Goal: Obtain resource: Download file/media

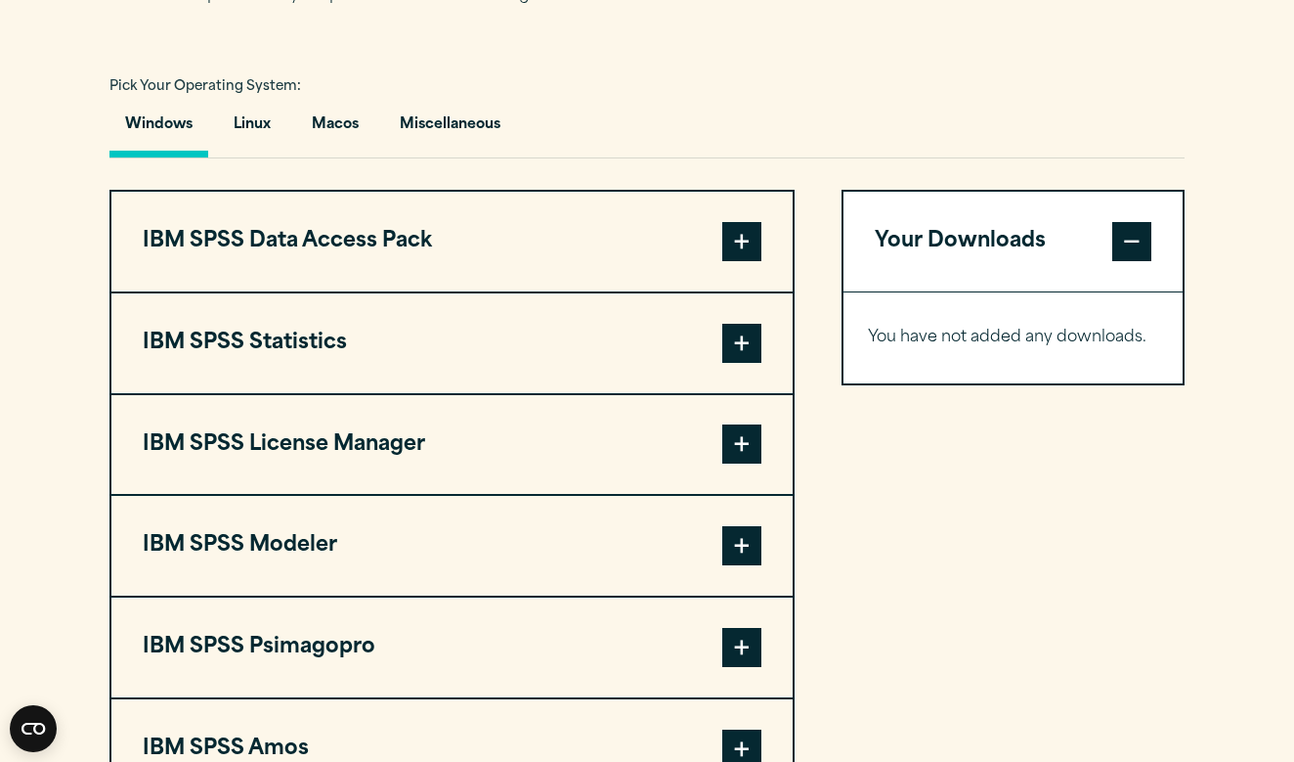
scroll to position [1396, 0]
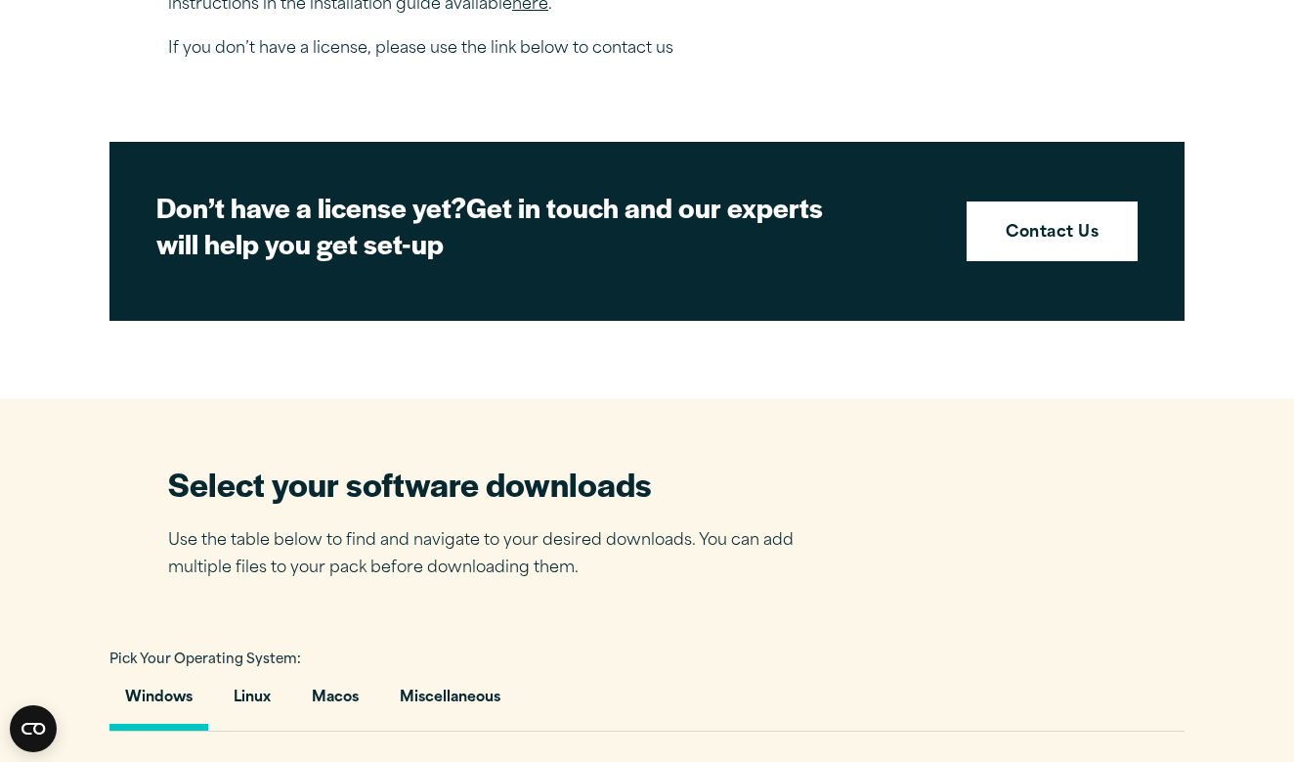
scroll to position [826, 0]
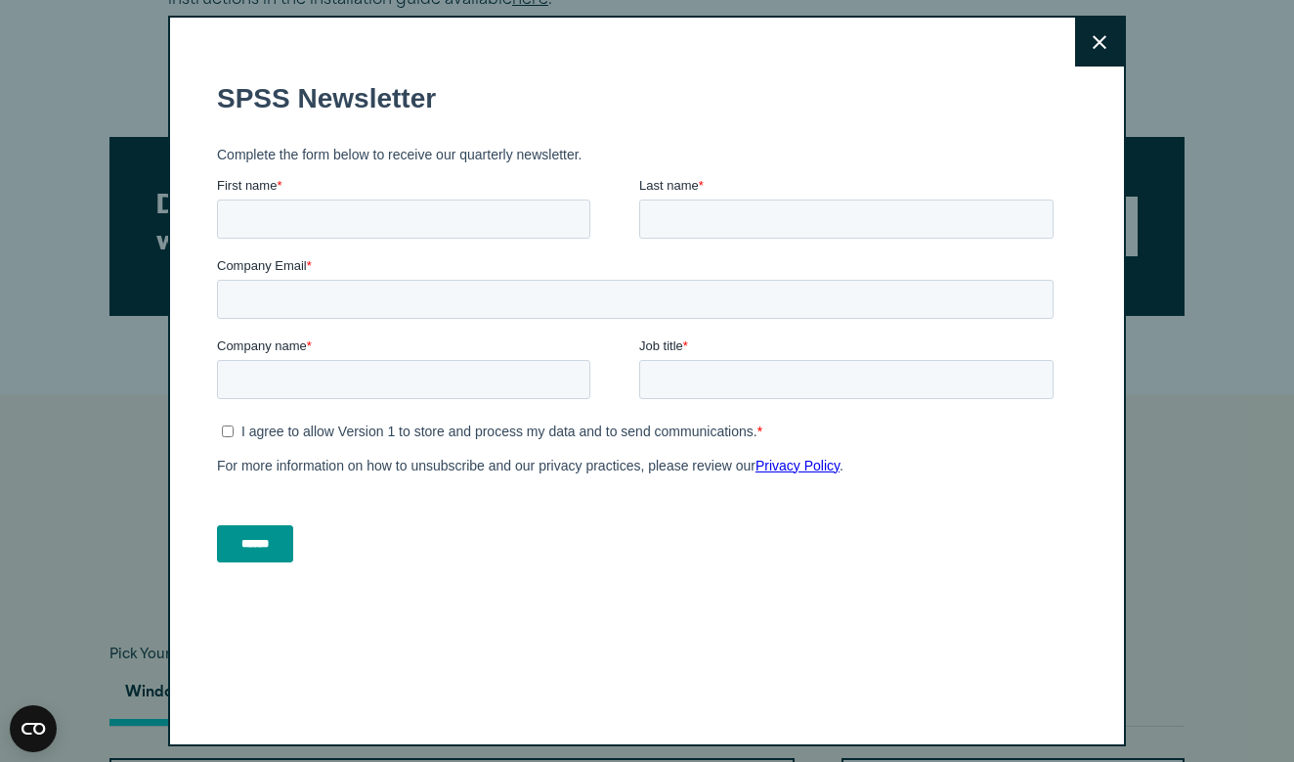
click at [1102, 47] on icon at bounding box center [1100, 42] width 14 height 15
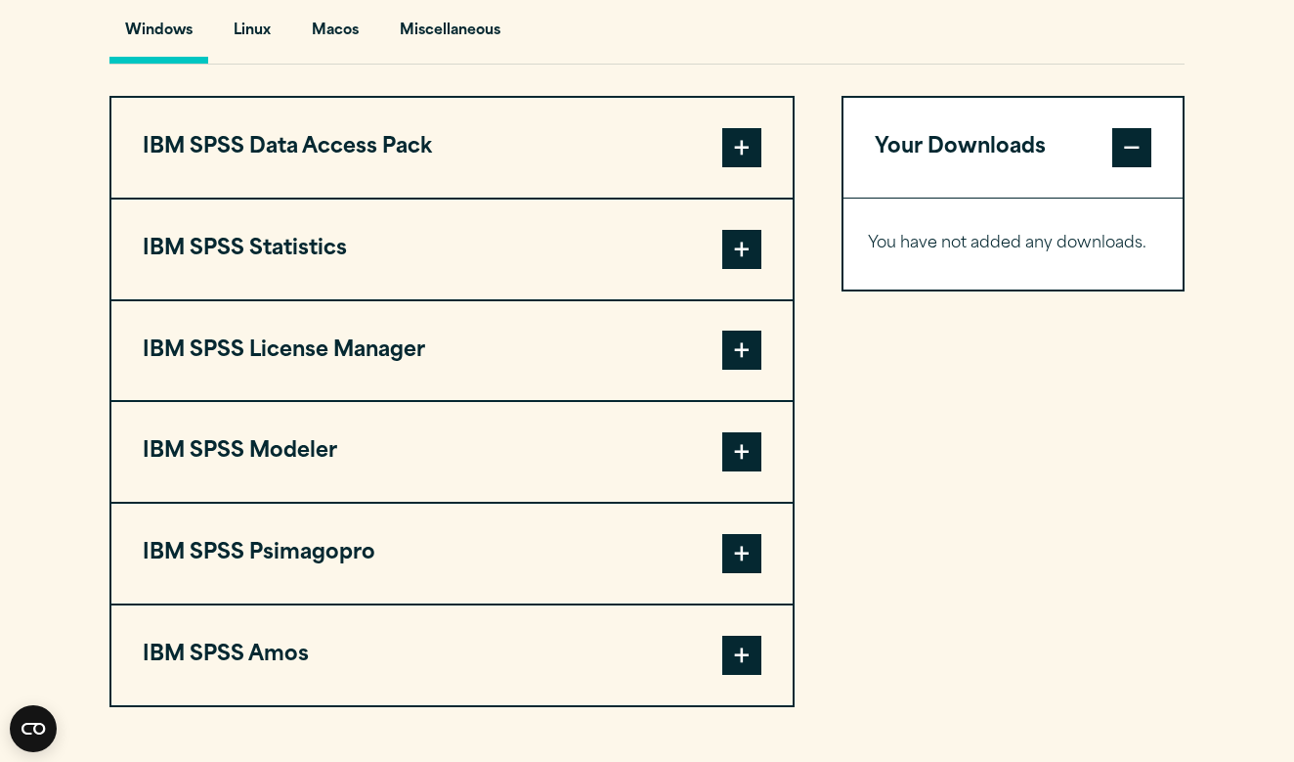
scroll to position [1492, 0]
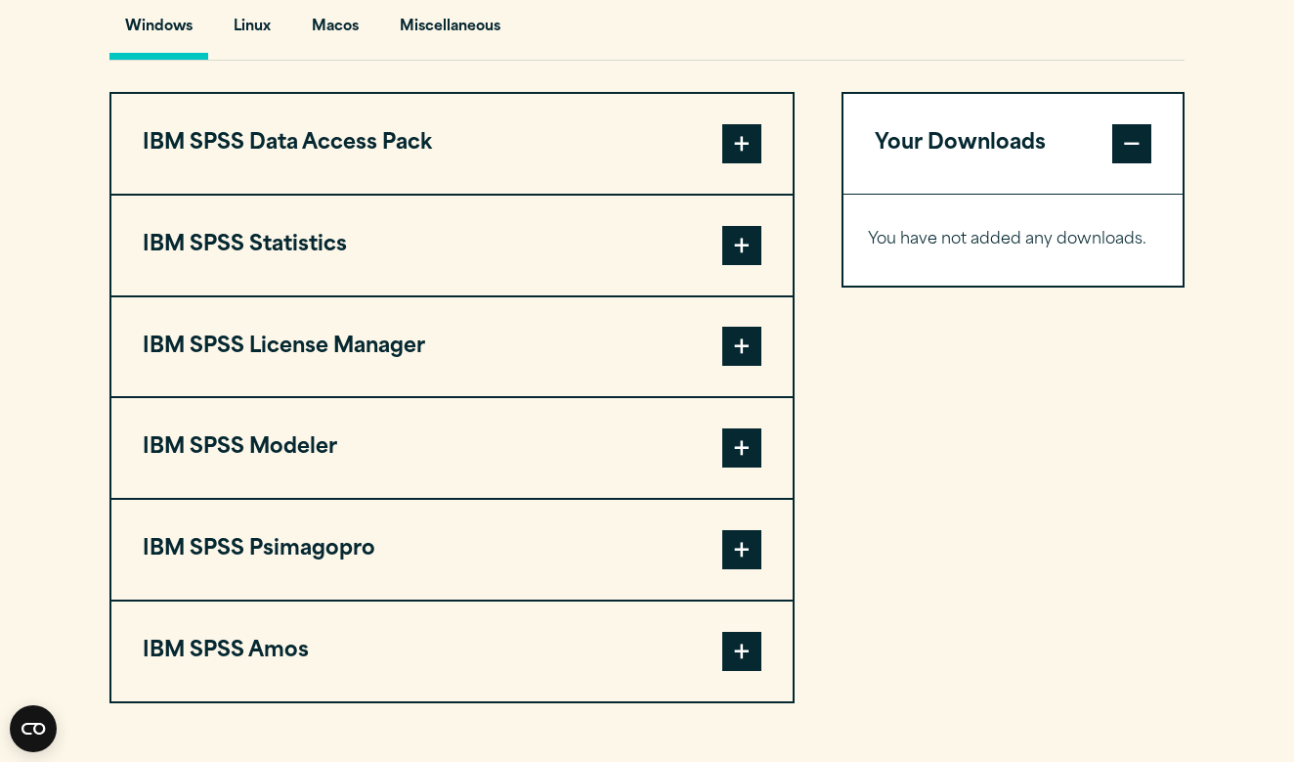
click at [739, 153] on span at bounding box center [742, 143] width 39 height 39
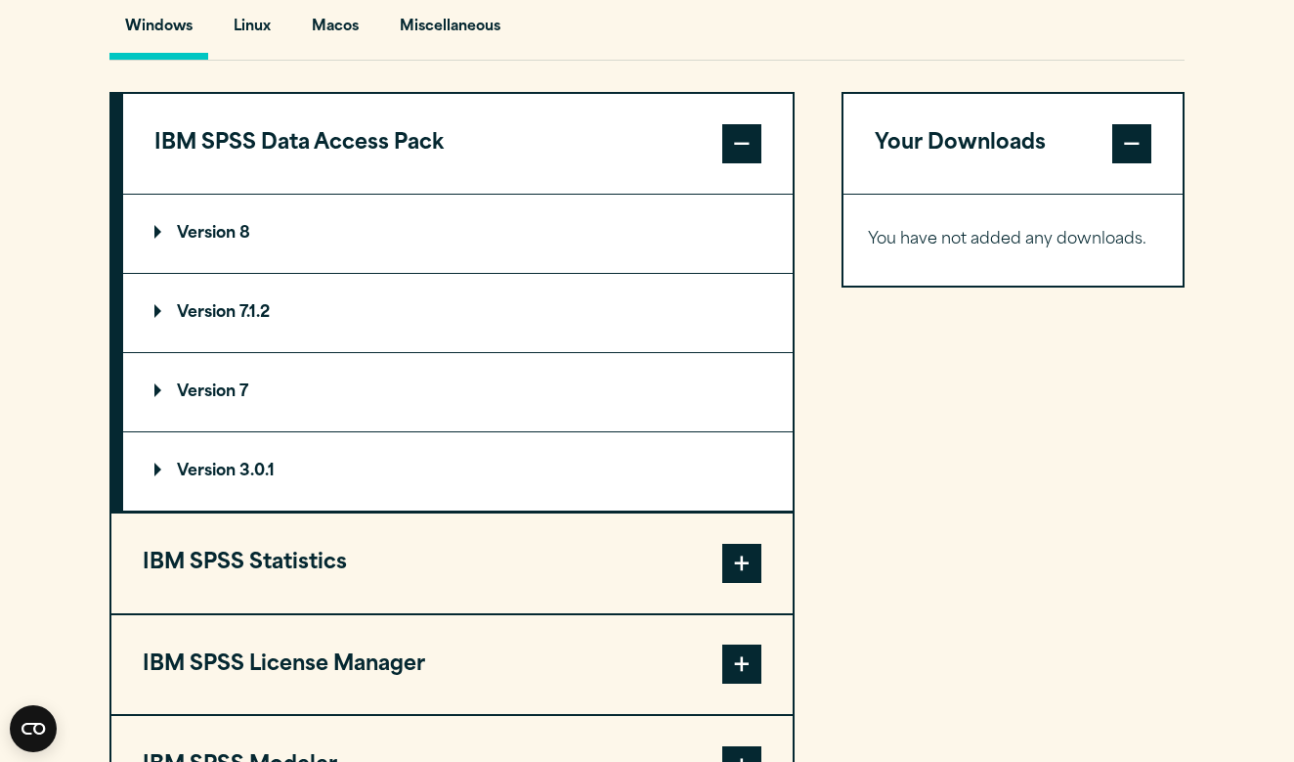
click at [739, 153] on span at bounding box center [742, 143] width 39 height 39
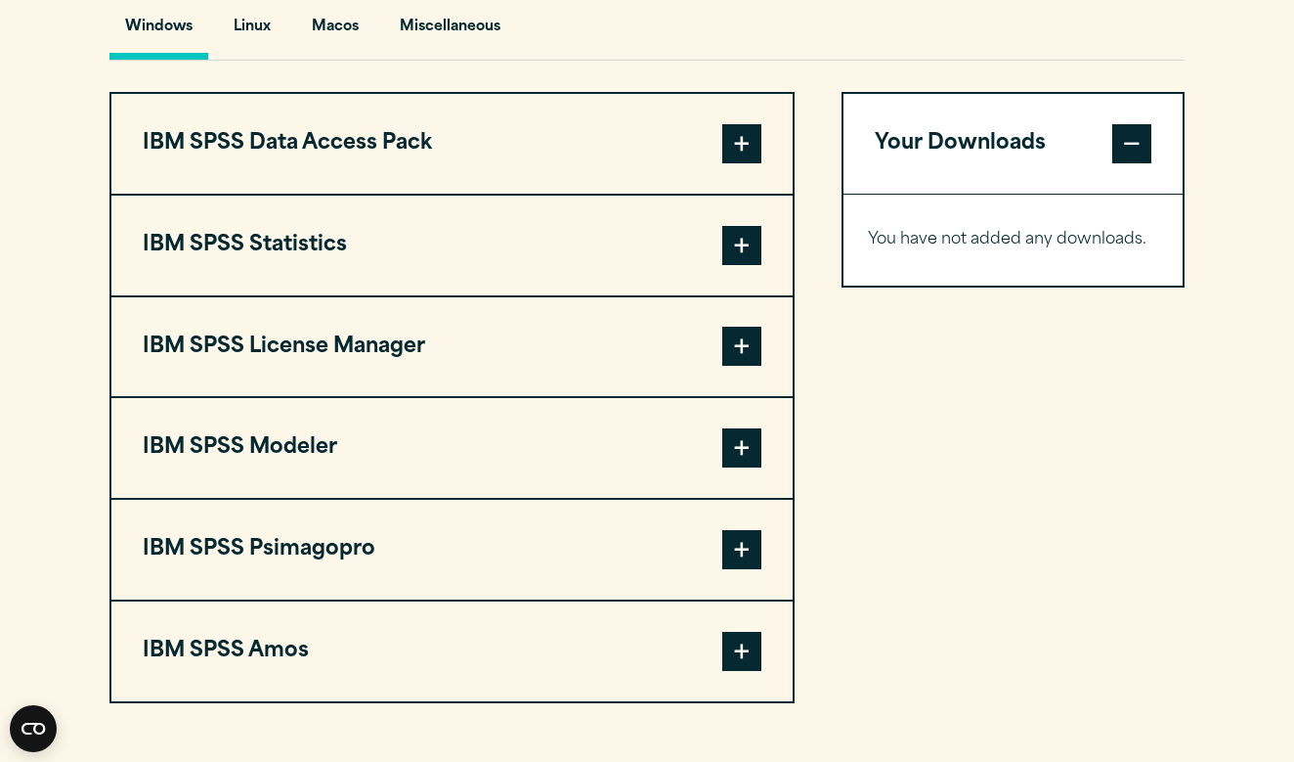
click at [749, 243] on span at bounding box center [742, 245] width 39 height 39
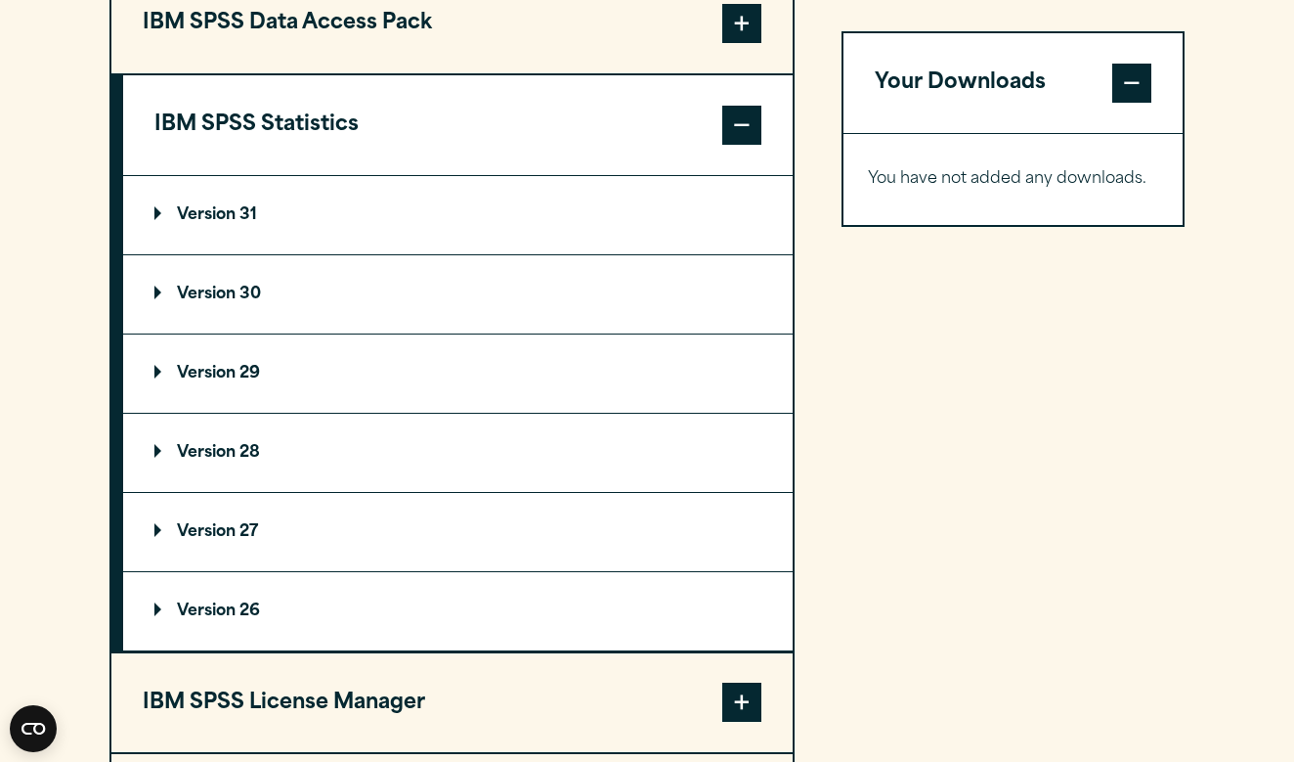
scroll to position [1613, 0]
click at [158, 372] on p "Version 29" at bounding box center [207, 373] width 106 height 16
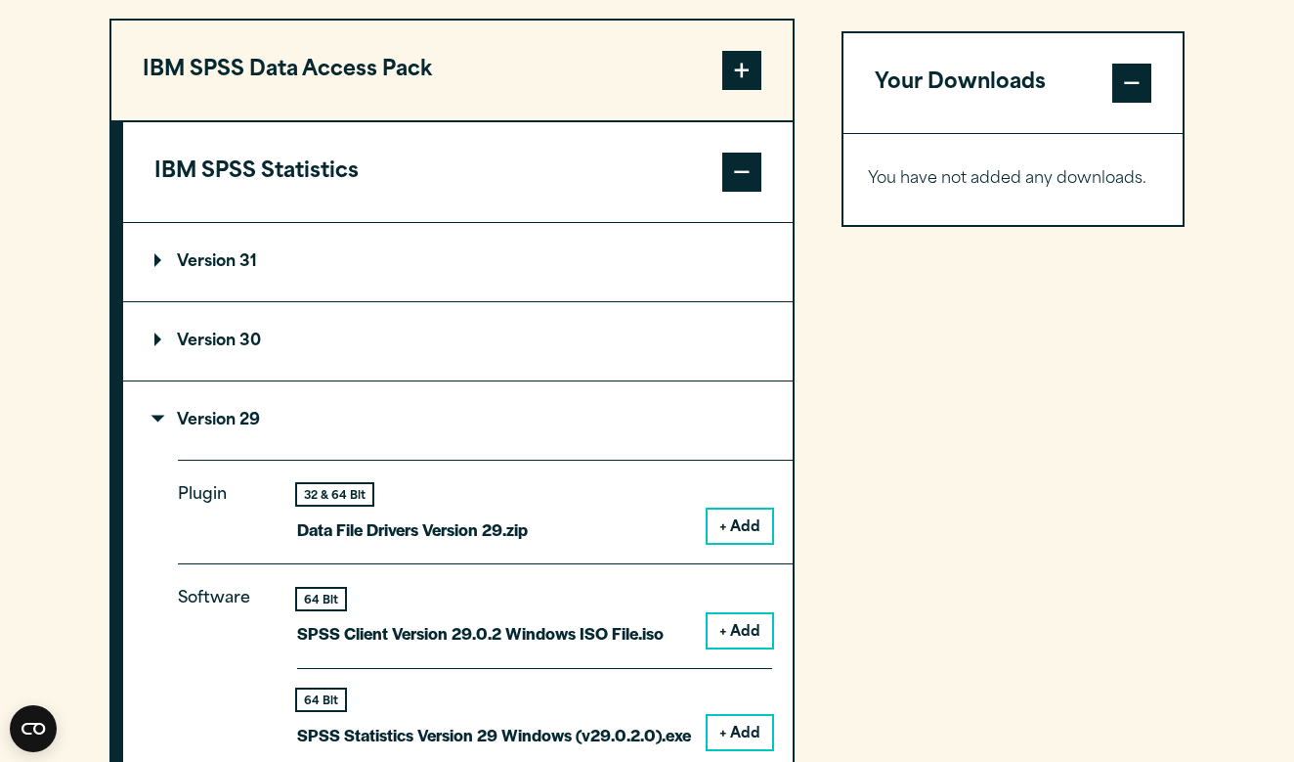
scroll to position [1563, 0]
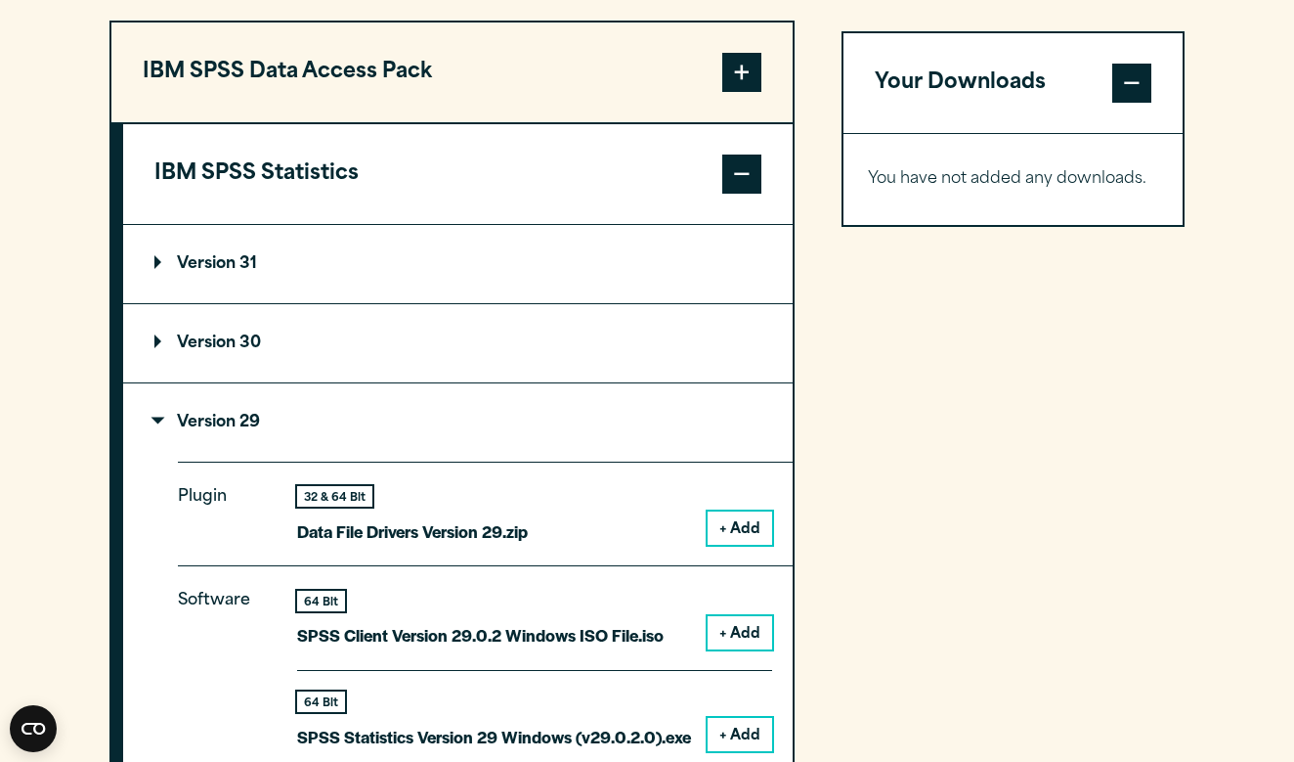
click at [150, 416] on summary "Version 29" at bounding box center [458, 422] width 670 height 78
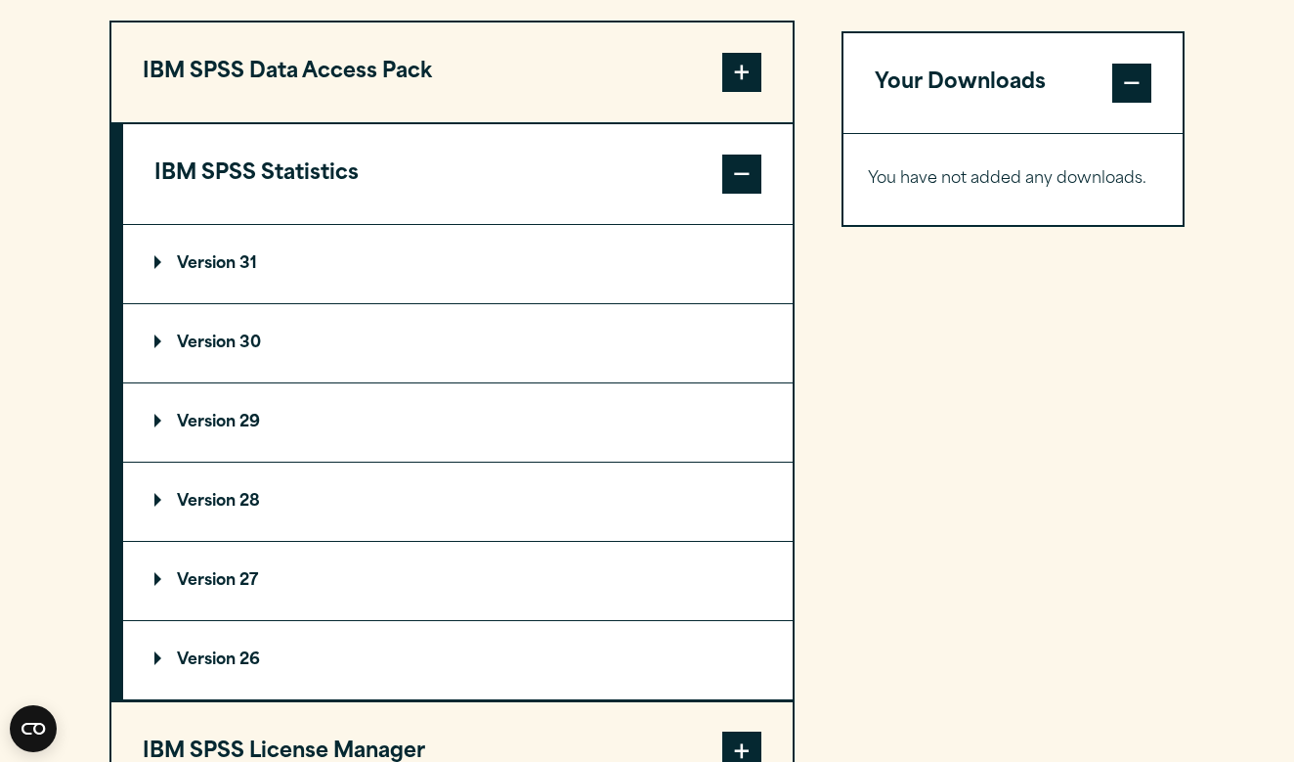
click at [749, 85] on span at bounding box center [742, 72] width 39 height 39
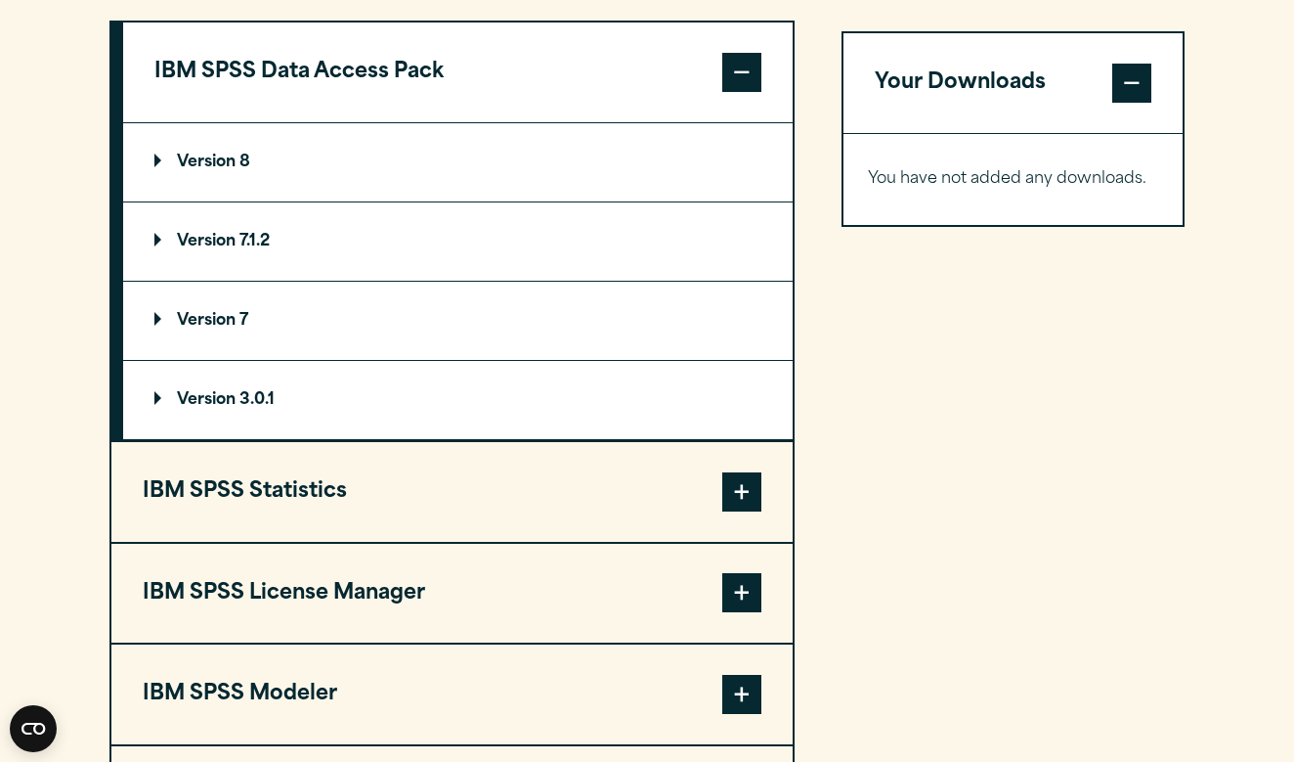
click at [209, 166] on p "Version 8" at bounding box center [202, 162] width 96 height 16
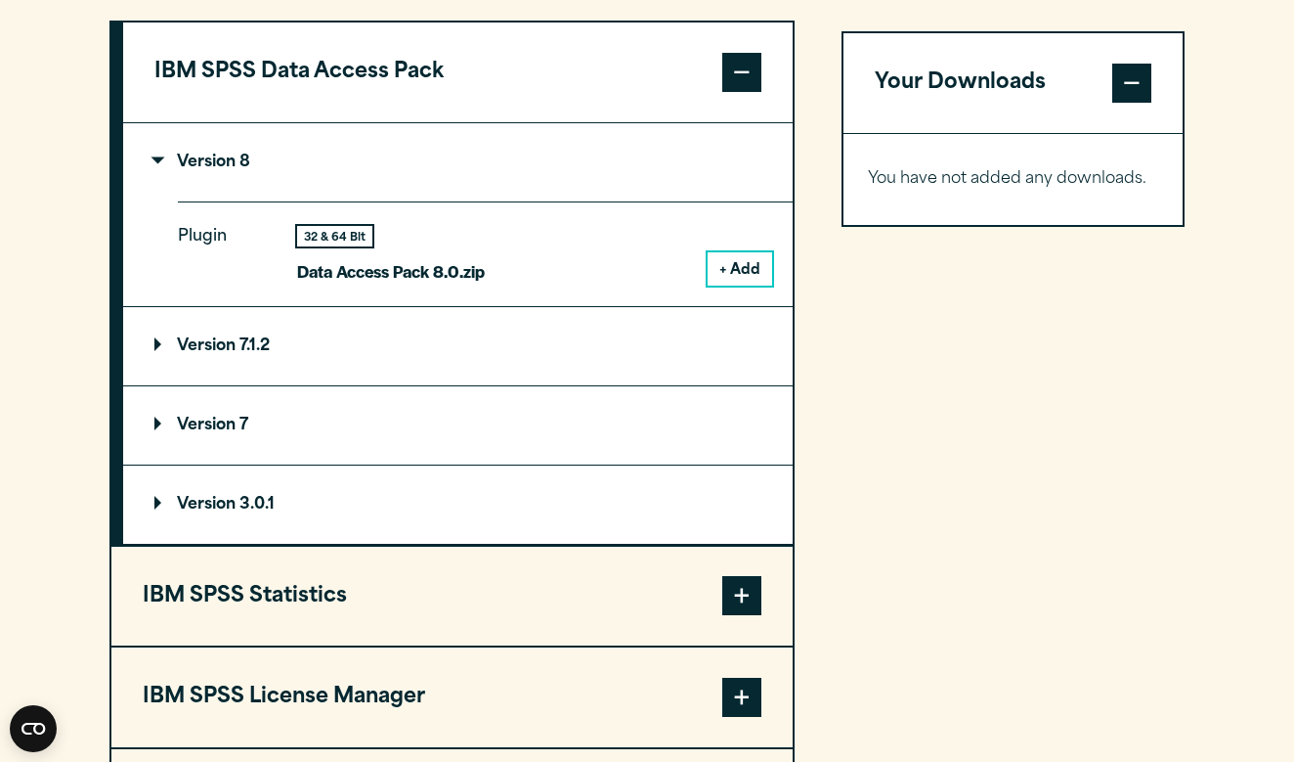
click at [209, 166] on p "Version 8" at bounding box center [202, 162] width 96 height 16
